Goal: Information Seeking & Learning: Get advice/opinions

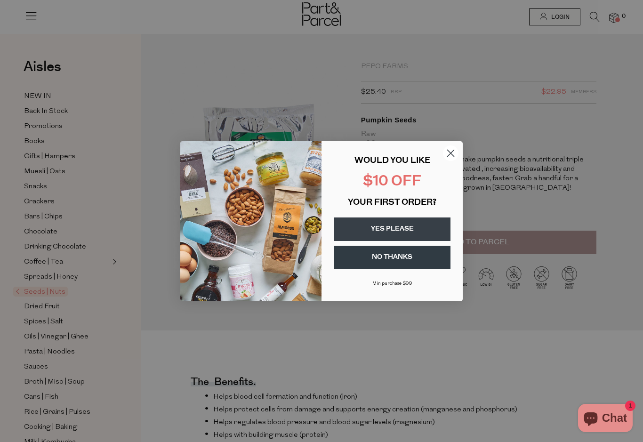
click at [454, 150] on circle "Close dialog" at bounding box center [451, 153] width 16 height 16
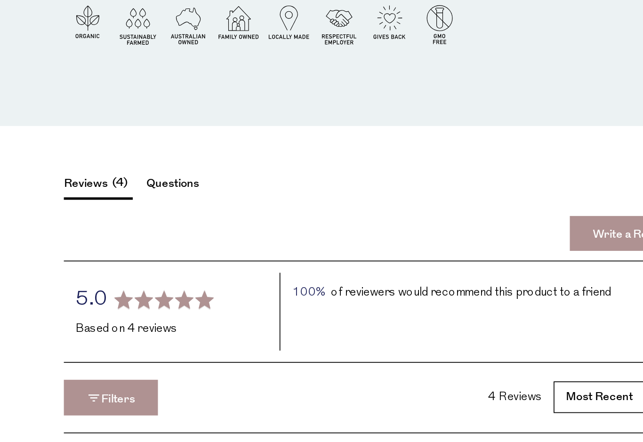
scroll to position [770, 0]
click at [191, 277] on button "Reviews 4" at bounding box center [211, 284] width 40 height 15
click at [216, 276] on span "4" at bounding box center [223, 281] width 15 height 11
click at [191, 277] on button "Reviews 4" at bounding box center [211, 284] width 40 height 15
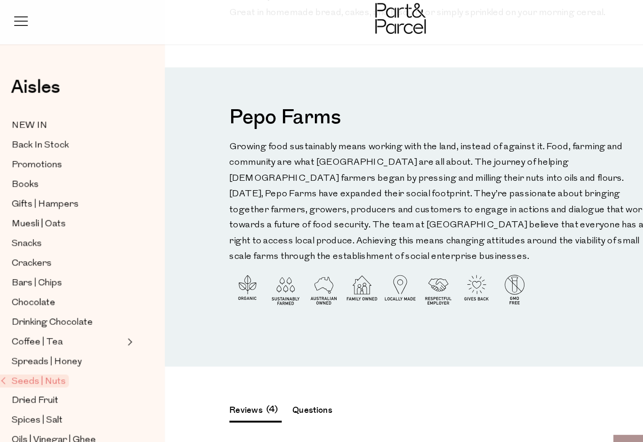
scroll to position [738, 0]
